Goal: Task Accomplishment & Management: Use online tool/utility

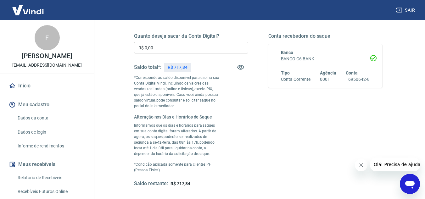
scroll to position [94, 0]
click at [178, 47] on input "R$ 0,00" at bounding box center [191, 47] width 114 height 12
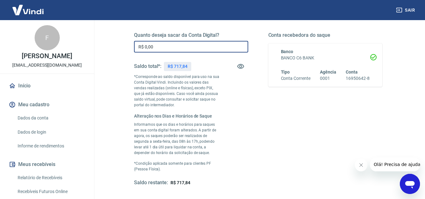
click at [178, 47] on input "R$ 0,00" at bounding box center [191, 47] width 114 height 12
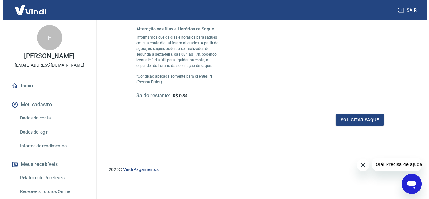
scroll to position [182, 0]
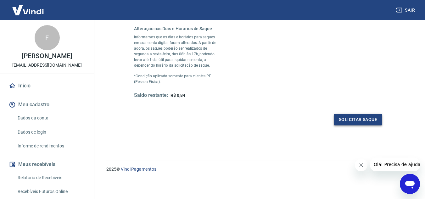
type input "R$ 717,00"
click at [353, 119] on button "Solicitar saque" at bounding box center [358, 120] width 48 height 12
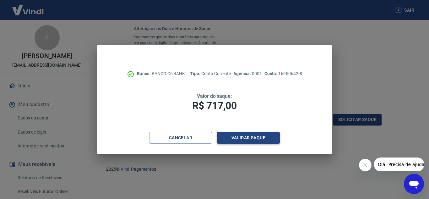
click at [265, 139] on button "Validar saque" at bounding box center [248, 138] width 63 height 12
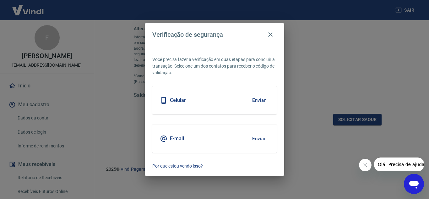
click at [262, 101] on button "Enviar" at bounding box center [259, 100] width 20 height 13
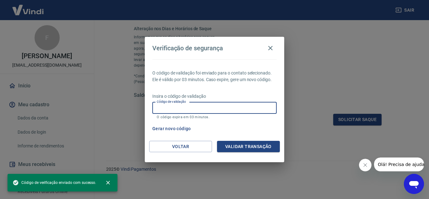
click at [221, 107] on input "Código de validação" at bounding box center [214, 108] width 124 height 12
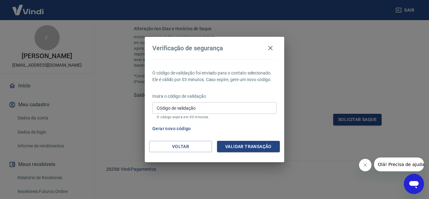
click at [240, 89] on div "O código de validação foi enviado para o contato selecionado. Ele é válido por …" at bounding box center [215, 99] width 140 height 81
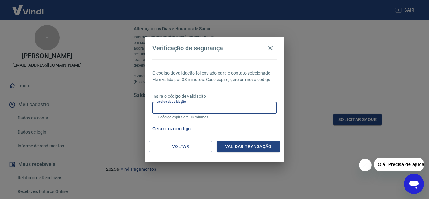
click at [229, 104] on input "Código de validação" at bounding box center [214, 108] width 124 height 12
type input "715495"
click at [247, 145] on button "Validar transação" at bounding box center [248, 147] width 63 height 12
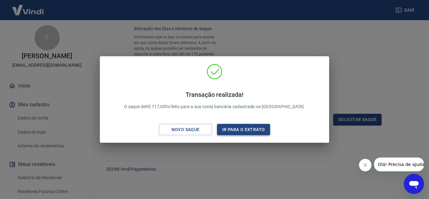
click at [240, 131] on button "Ir para o extrato" at bounding box center [243, 130] width 53 height 12
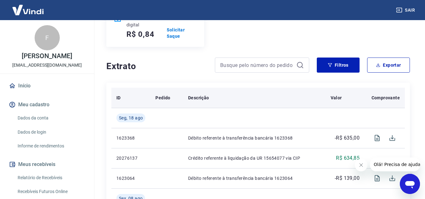
scroll to position [126, 0]
